Goal: Find specific page/section: Find specific page/section

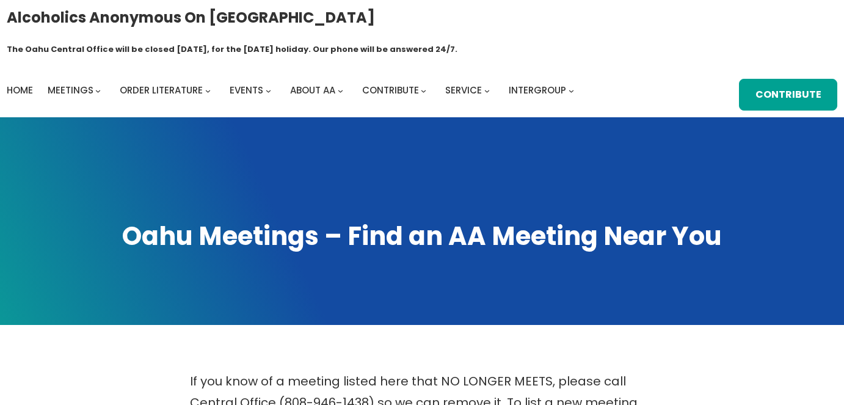
scroll to position [792, 0]
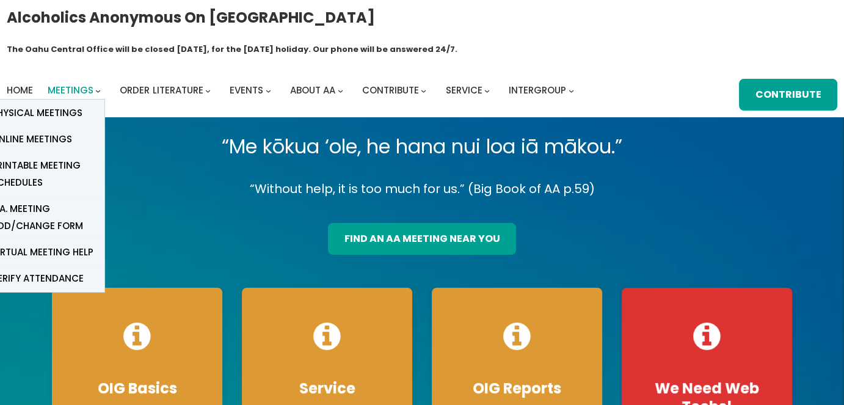
click at [61, 84] on span "Meetings" at bounding box center [71, 90] width 46 height 13
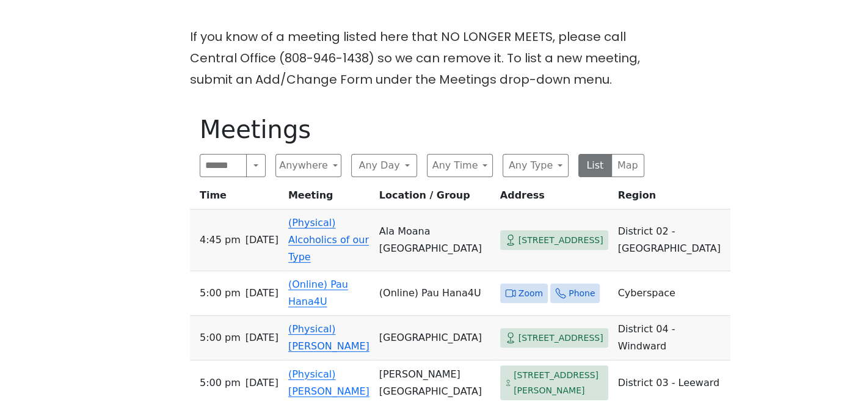
scroll to position [345, 0]
click at [230, 153] on input "Search" at bounding box center [223, 164] width 47 height 23
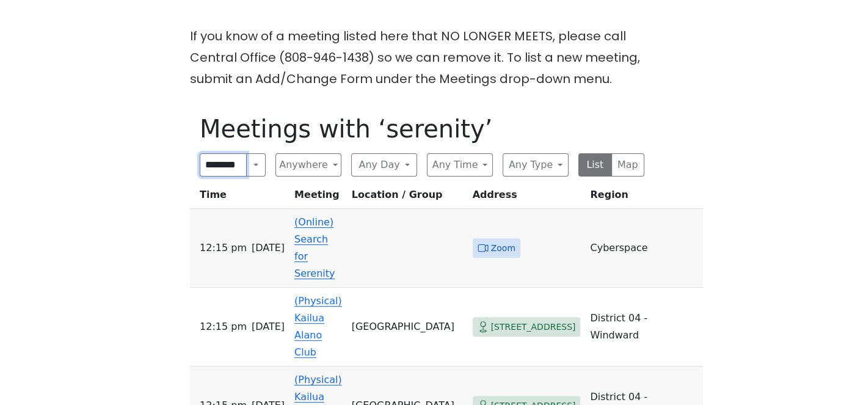
type input "********"
click input "submit" at bounding box center [0, 0] width 0 height 0
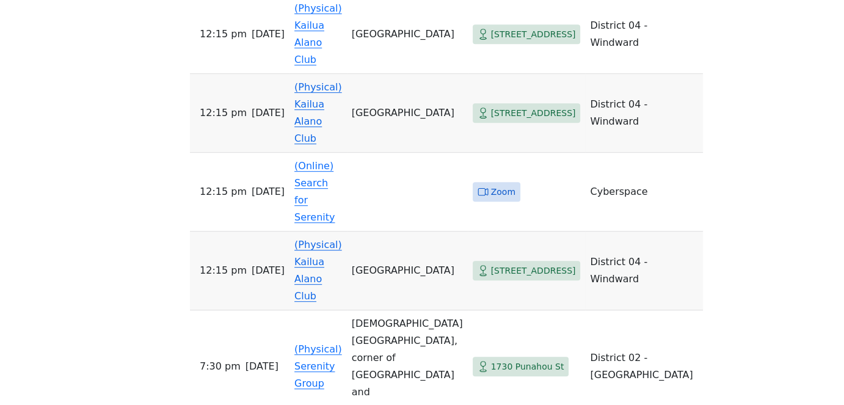
scroll to position [638, 0]
